Goal: Task Accomplishment & Management: Complete application form

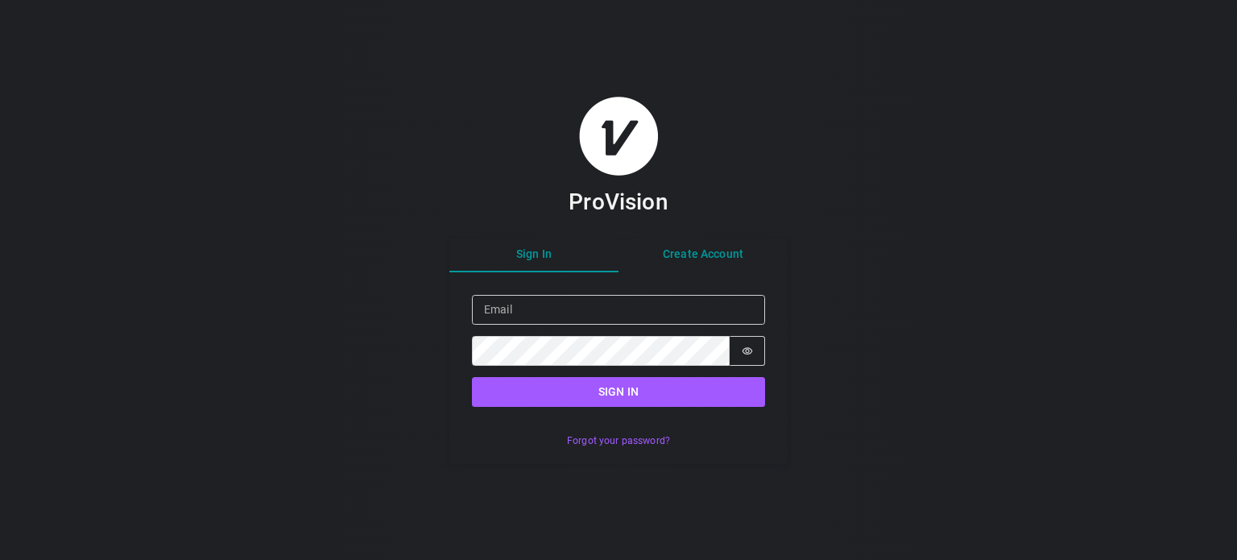
click at [712, 254] on div "Sign In Create Account Sign in Email Password Password is hidden Sign in Forgot…" at bounding box center [618, 350] width 338 height 225
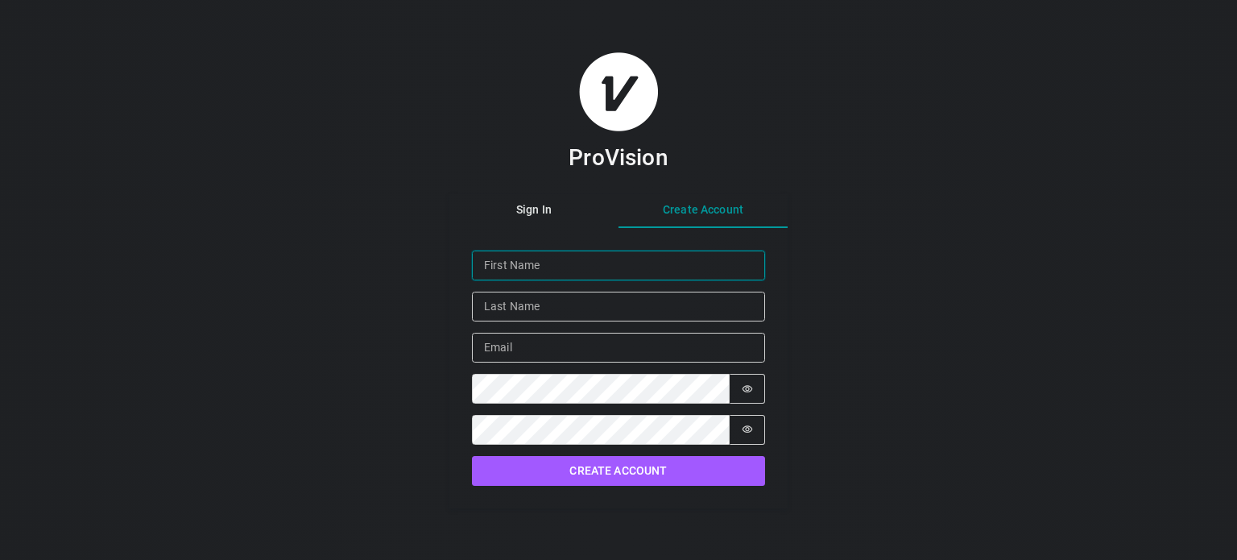
click at [580, 267] on input "Given Name" at bounding box center [618, 265] width 293 height 30
type input "[PERSON_NAME]"
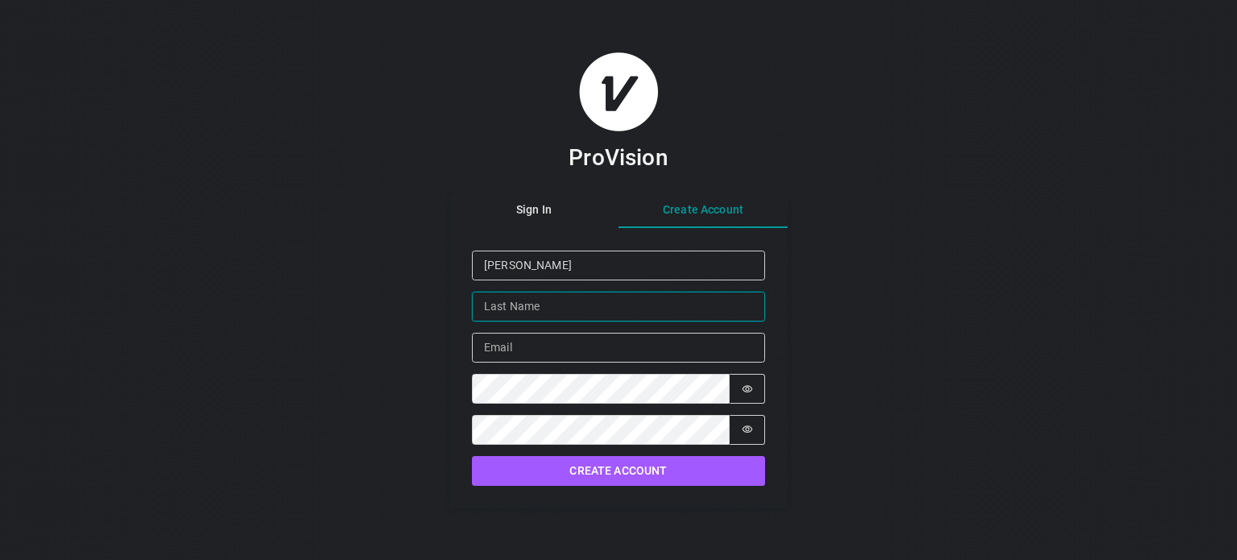
click at [561, 303] on input "Family Name" at bounding box center [618, 306] width 293 height 30
type input "Essien"
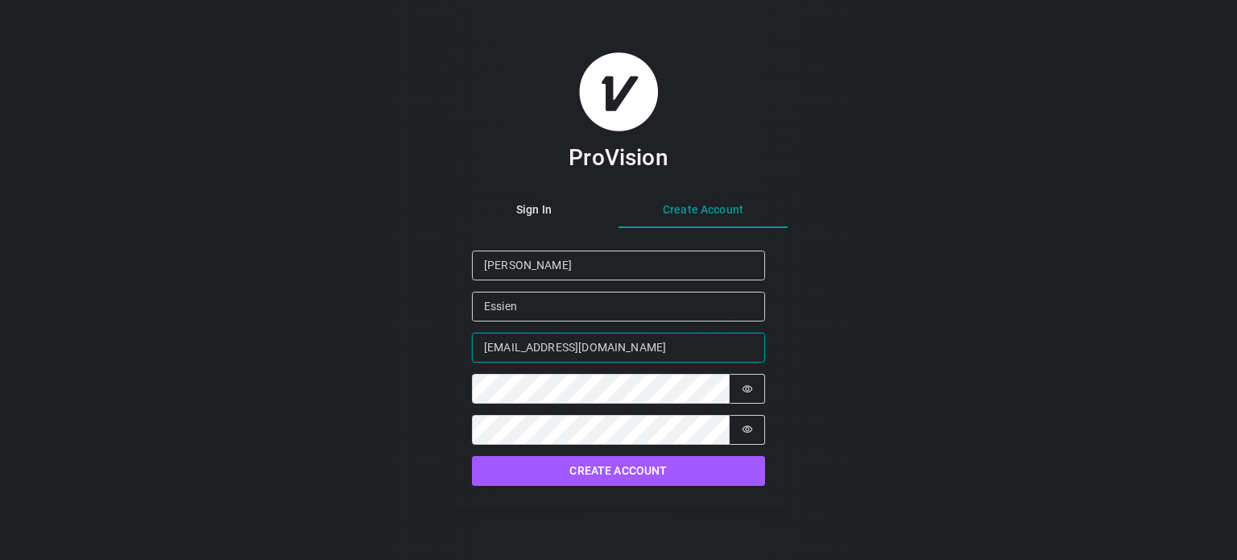
type input "[EMAIL_ADDRESS][DOMAIN_NAME]"
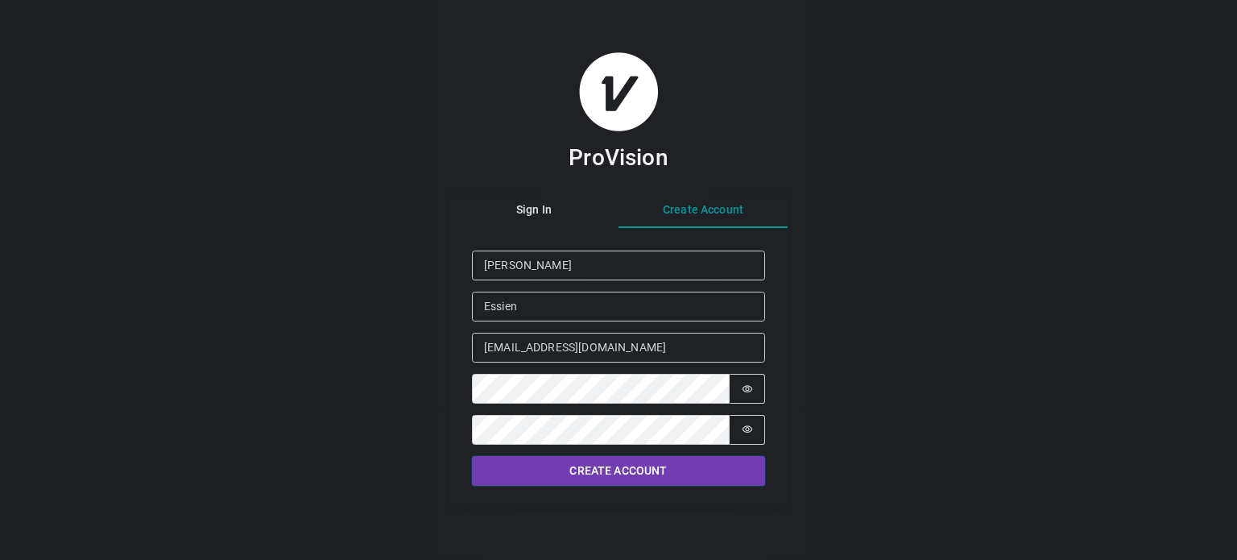
click at [644, 473] on button "Create Account" at bounding box center [618, 471] width 293 height 30
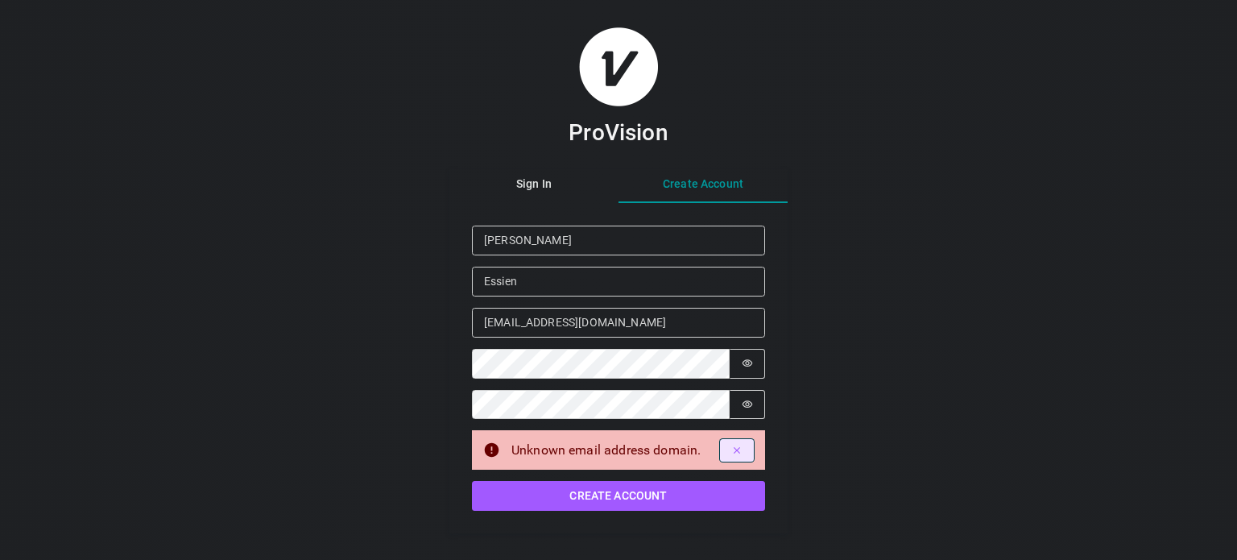
click at [732, 448] on icon "Dismiss alert" at bounding box center [736, 449] width 11 height 11
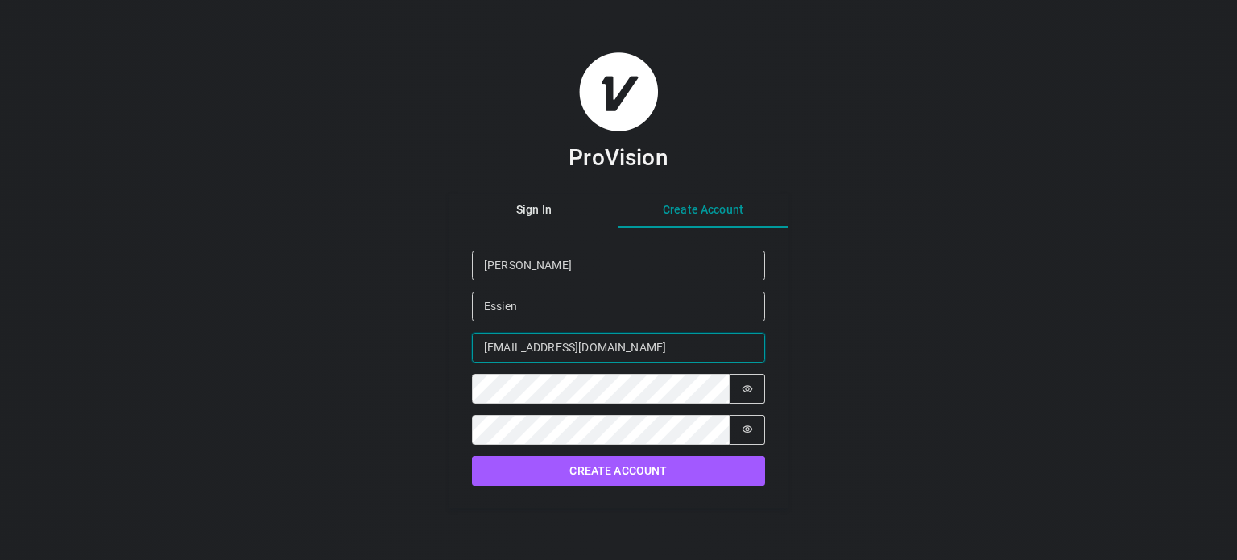
click at [498, 345] on input "[EMAIL_ADDRESS][DOMAIN_NAME]" at bounding box center [618, 348] width 293 height 30
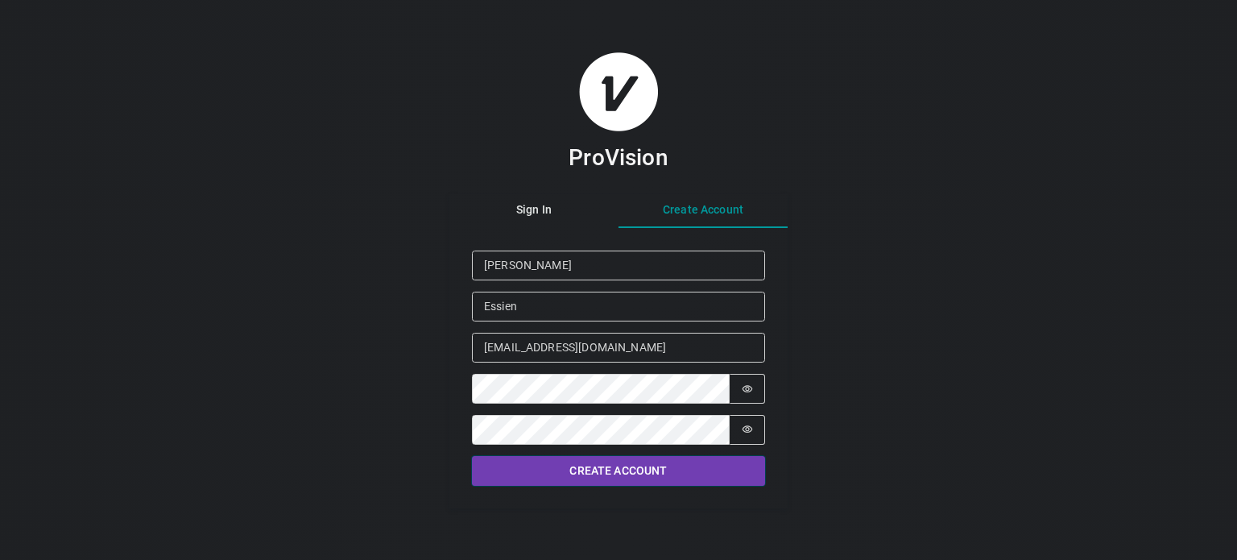
click at [596, 465] on button "Create Account" at bounding box center [618, 471] width 293 height 30
